Goal: Information Seeking & Learning: Learn about a topic

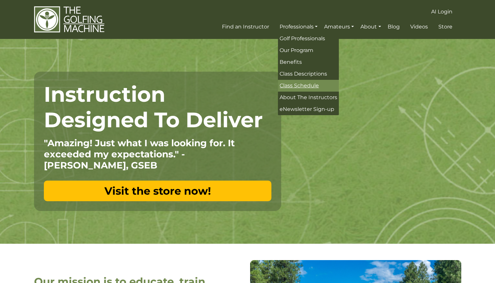
click at [304, 86] on span "Class Schedule" at bounding box center [299, 85] width 39 height 6
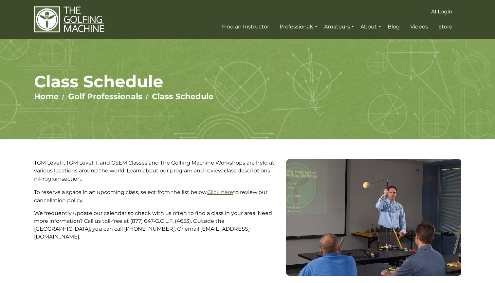
click at [44, 179] on link "Program" at bounding box center [50, 179] width 23 height 6
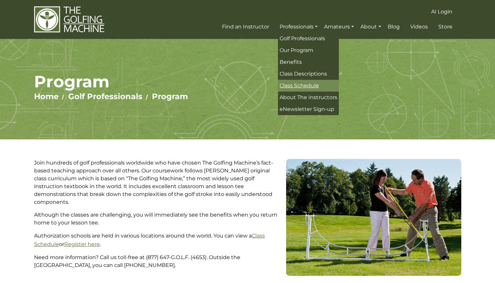
click at [305, 85] on span "Class Schedule" at bounding box center [299, 85] width 39 height 6
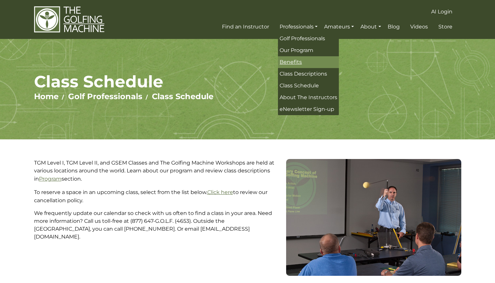
click at [294, 63] on span "Benefits" at bounding box center [291, 62] width 22 height 6
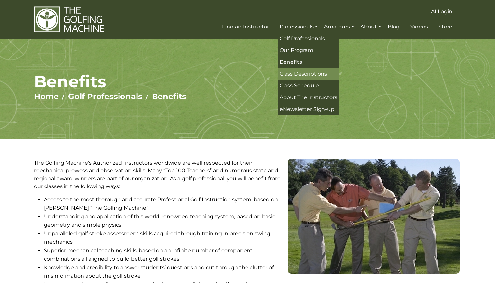
click at [295, 71] on span "Class Descriptions" at bounding box center [303, 74] width 47 height 6
